Goal: Task Accomplishment & Management: Manage account settings

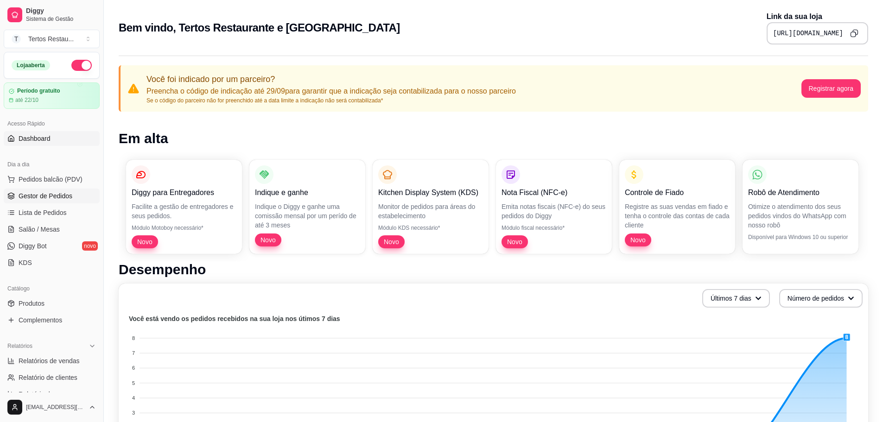
click at [49, 194] on span "Gestor de Pedidos" at bounding box center [46, 195] width 54 height 9
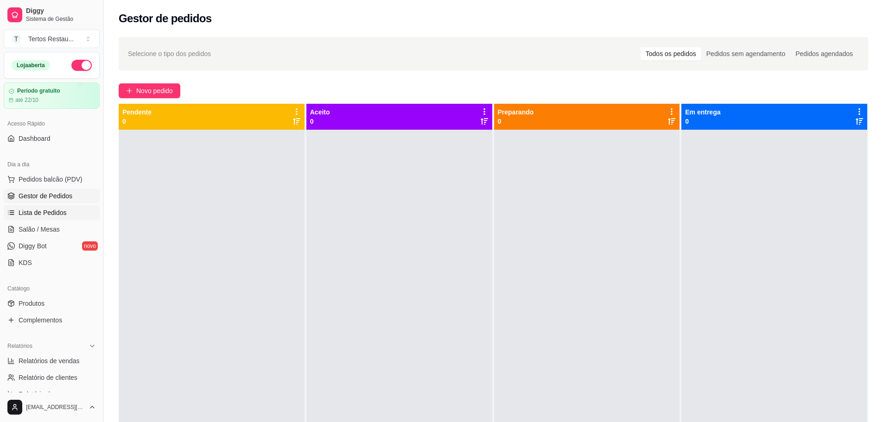
click at [31, 213] on span "Lista de Pedidos" at bounding box center [43, 212] width 48 height 9
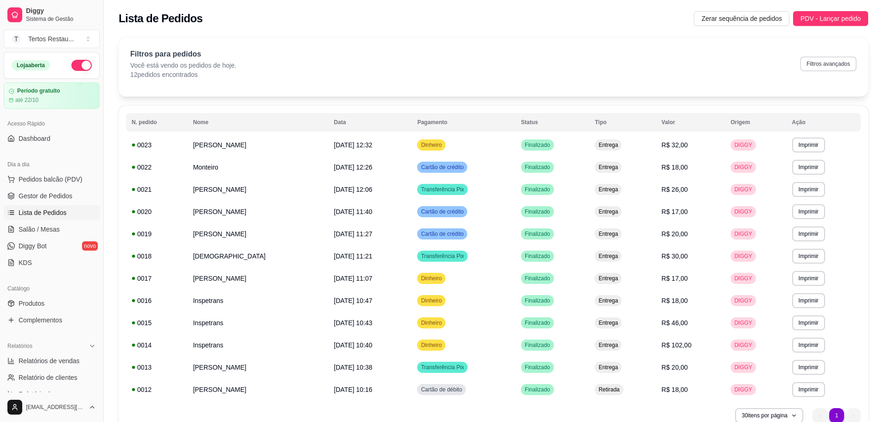
click at [840, 64] on button "Filtros avançados" at bounding box center [828, 64] width 57 height 15
select select "0"
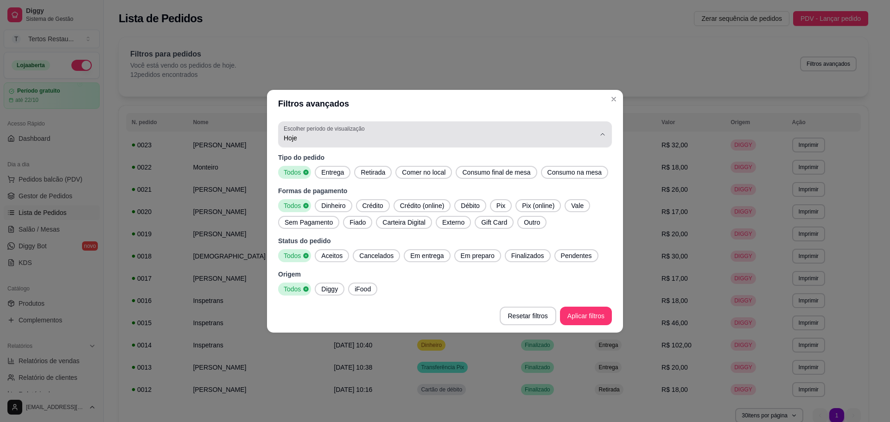
click at [291, 140] on span "Hoje" at bounding box center [440, 138] width 312 height 9
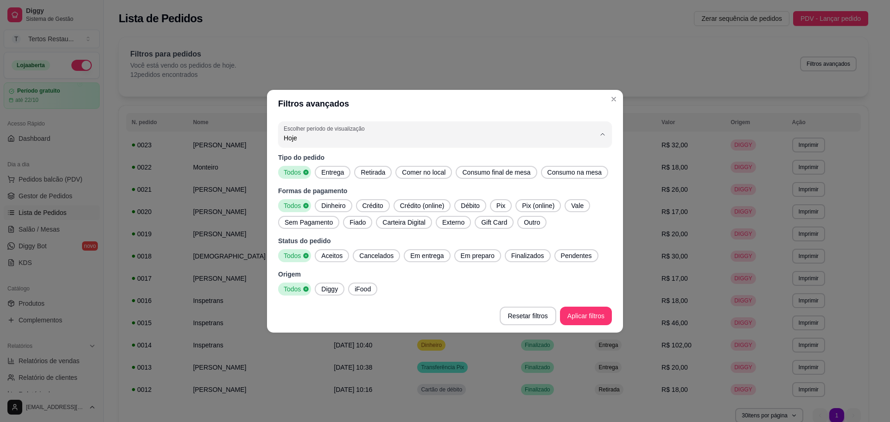
click at [297, 163] on span "Hoje" at bounding box center [440, 159] width 297 height 9
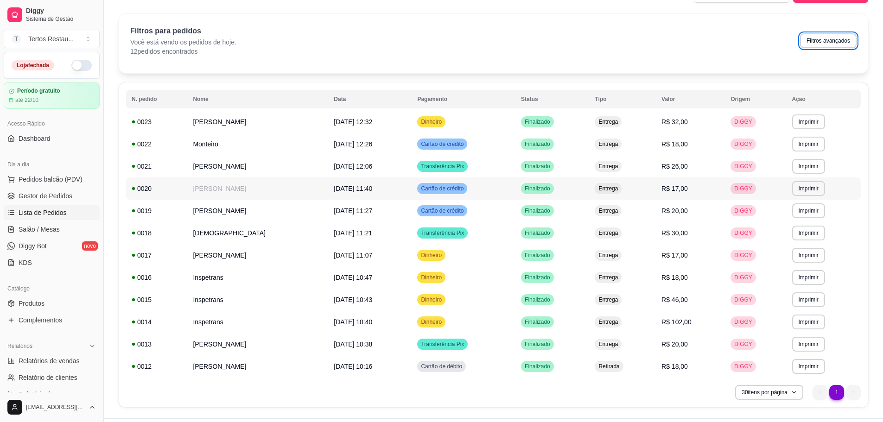
scroll to position [46, 0]
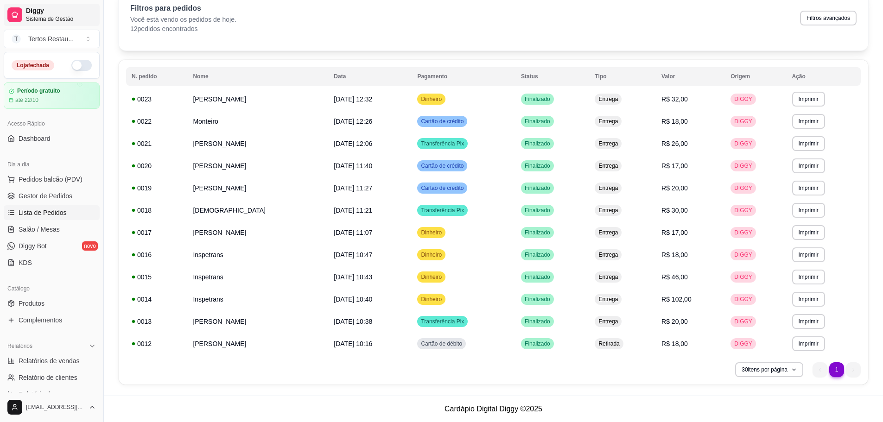
click at [13, 16] on icon at bounding box center [14, 14] width 7 height 7
